Goal: Transaction & Acquisition: Obtain resource

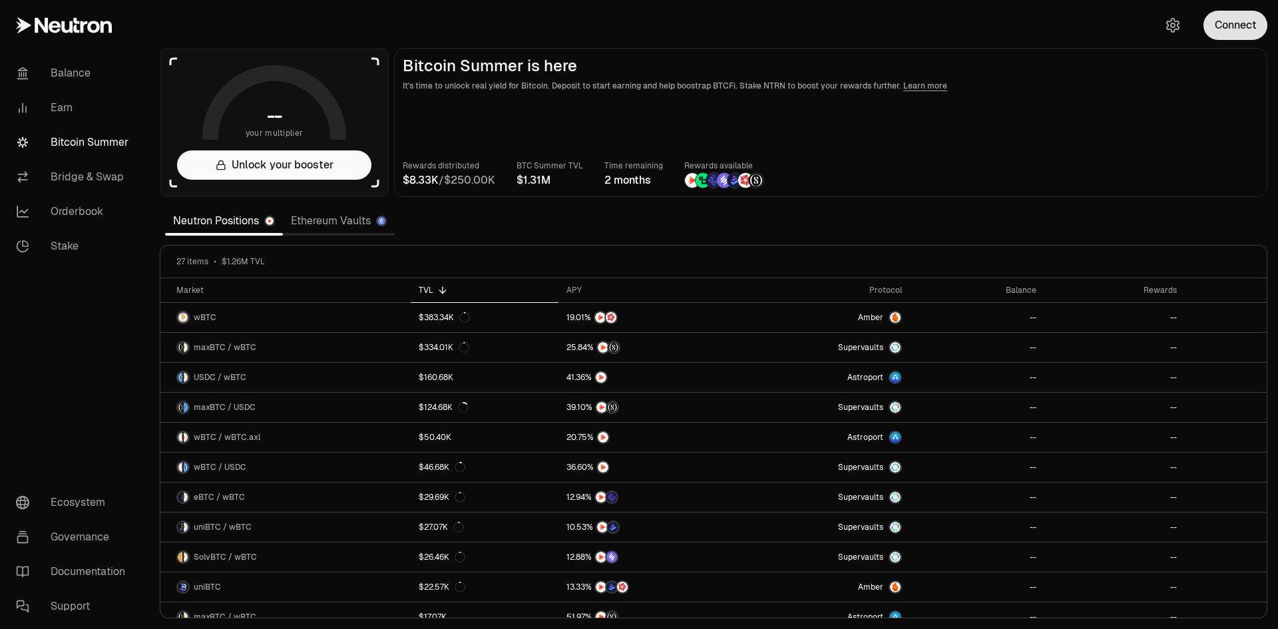
click at [1231, 31] on button "Connect" at bounding box center [1236, 25] width 64 height 29
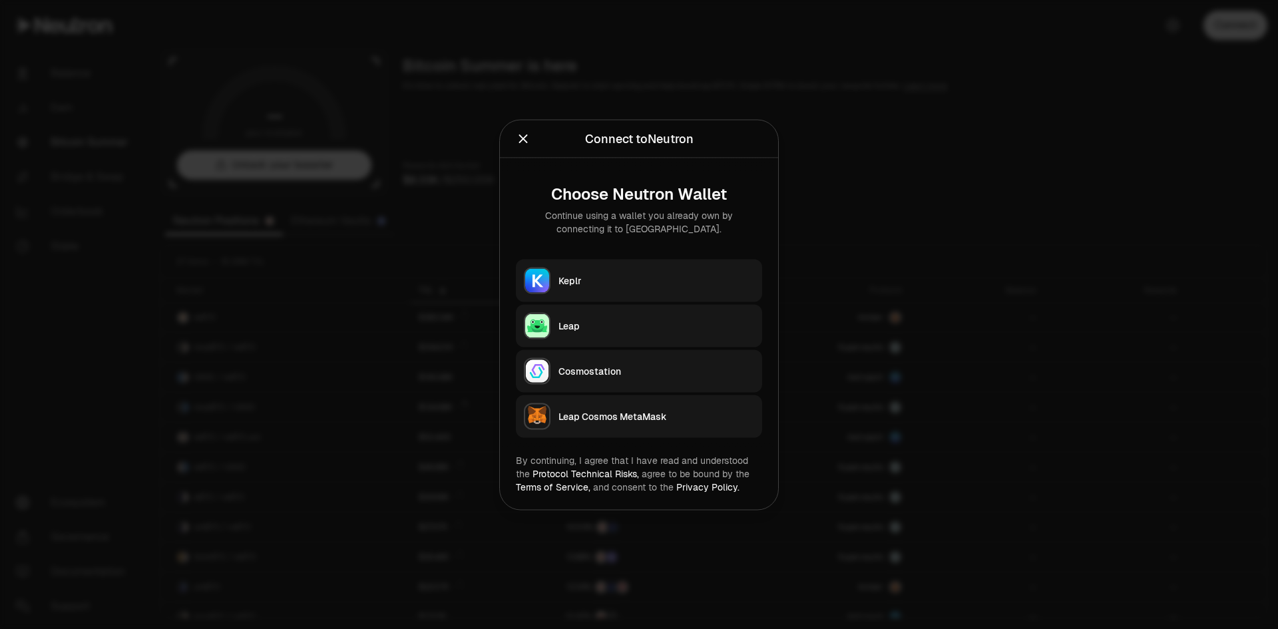
click at [577, 279] on div "Keplr" at bounding box center [656, 280] width 196 height 13
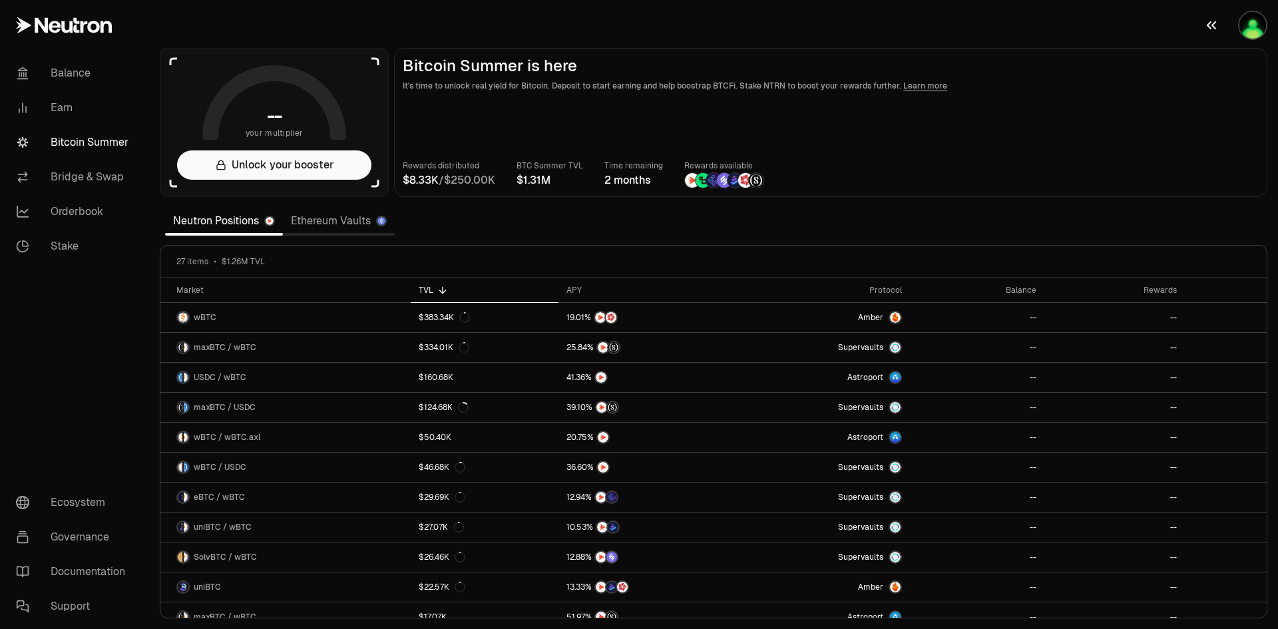
click at [1259, 29] on img "button" at bounding box center [1252, 25] width 27 height 27
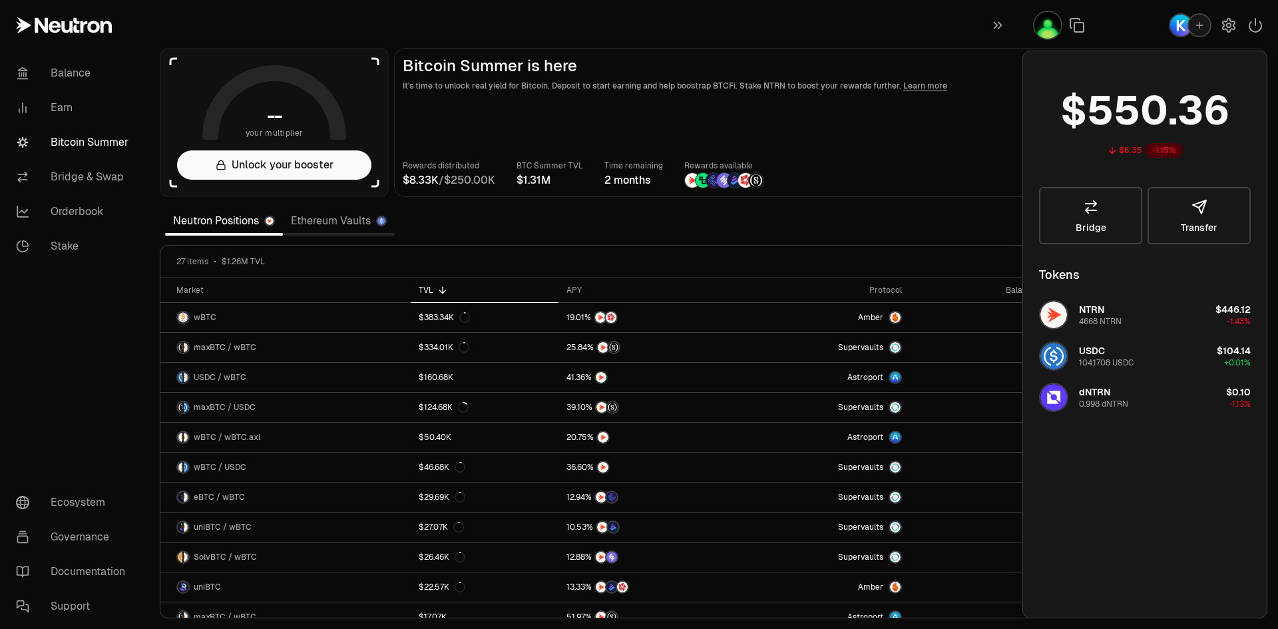
click at [936, 167] on div "Rewards distributed / BTC Summer TVL Time remaining 2 months Rewards available" at bounding box center [831, 173] width 856 height 29
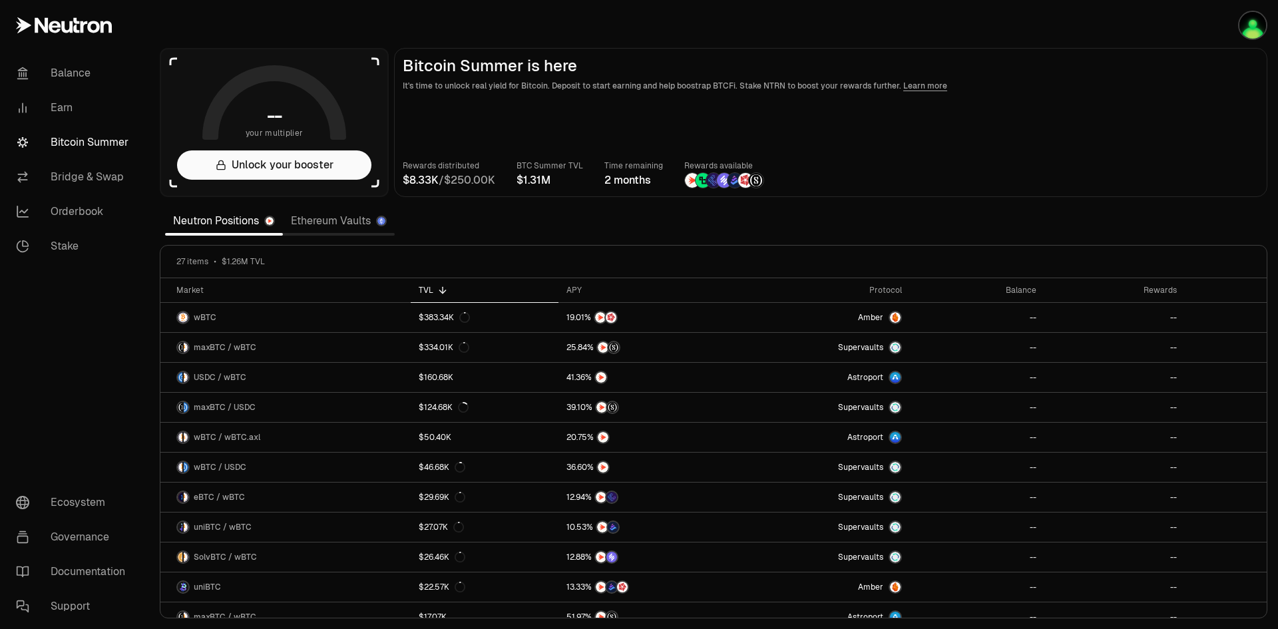
click at [912, 87] on link "Learn more" at bounding box center [925, 86] width 44 height 11
click at [359, 226] on link "Ethereum Vaults" at bounding box center [339, 221] width 112 height 27
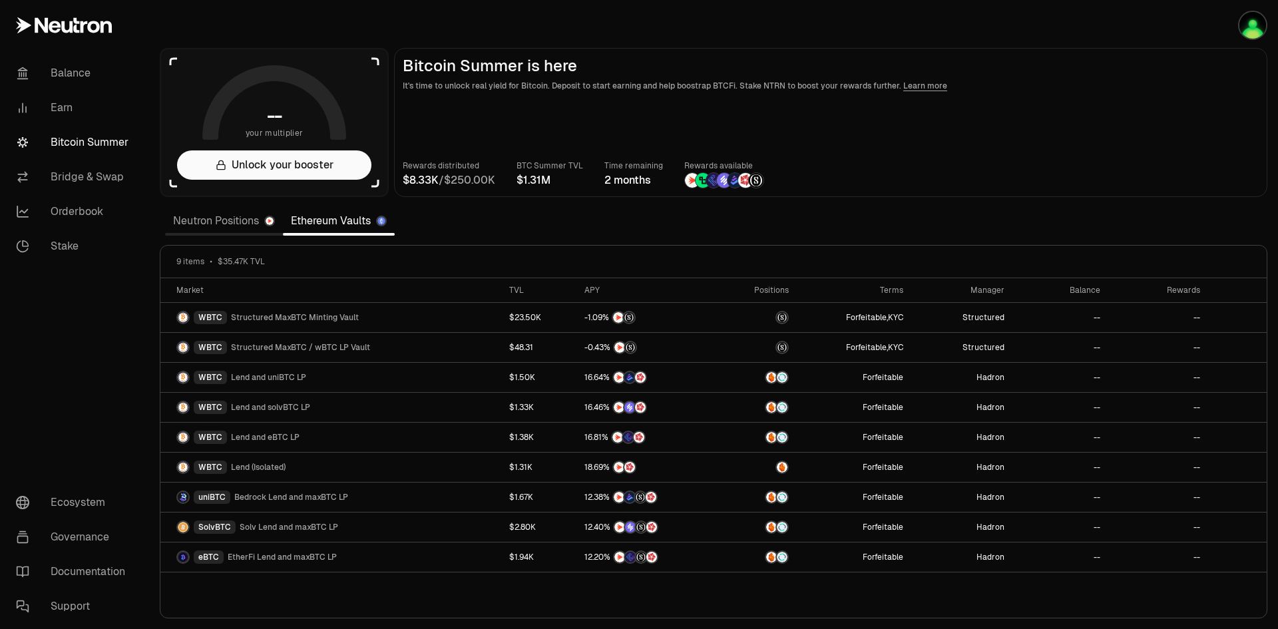
click at [207, 225] on link "Neutron Positions" at bounding box center [224, 221] width 118 height 27
